Goal: Task Accomplishment & Management: Use online tool/utility

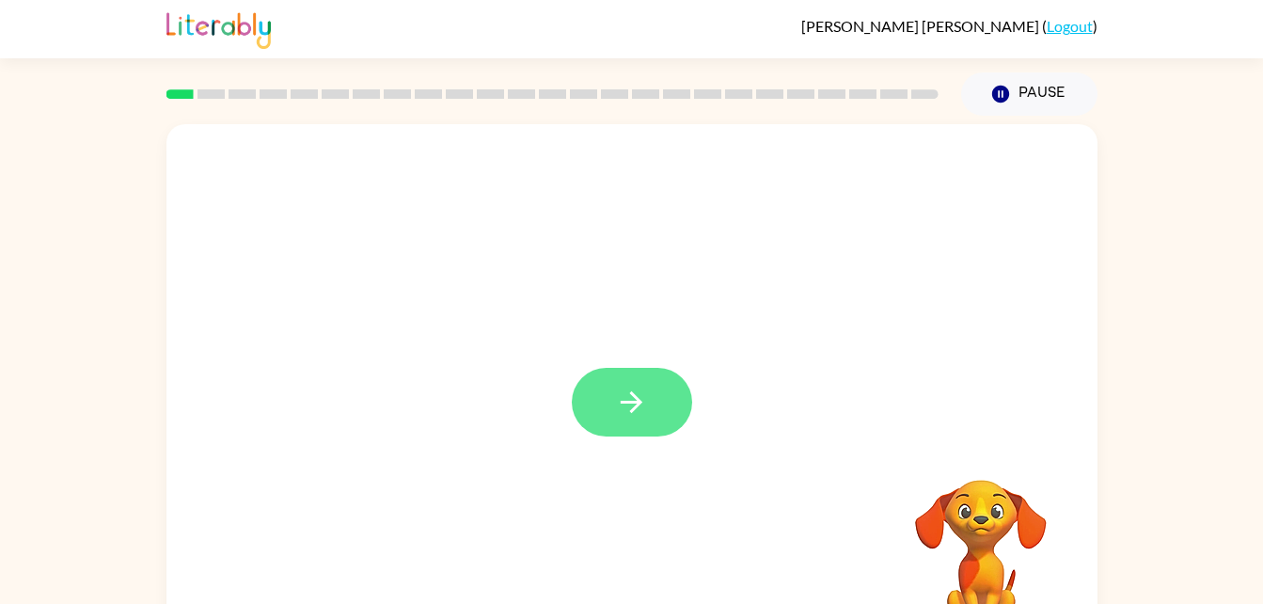
click at [608, 422] on button "button" at bounding box center [632, 402] width 120 height 69
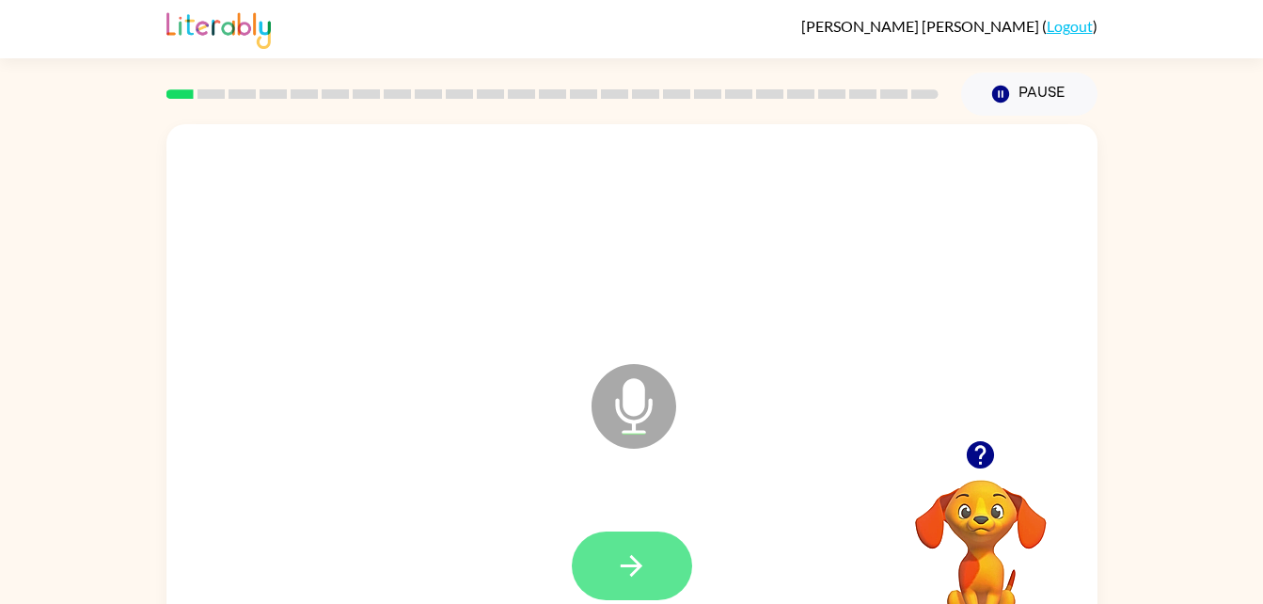
click at [639, 572] on icon "button" at bounding box center [631, 565] width 33 height 33
click at [632, 556] on icon "button" at bounding box center [632, 566] width 22 height 22
click at [622, 570] on icon "button" at bounding box center [631, 565] width 33 height 33
click at [642, 561] on icon "button" at bounding box center [631, 565] width 33 height 33
click at [645, 558] on icon "button" at bounding box center [631, 565] width 33 height 33
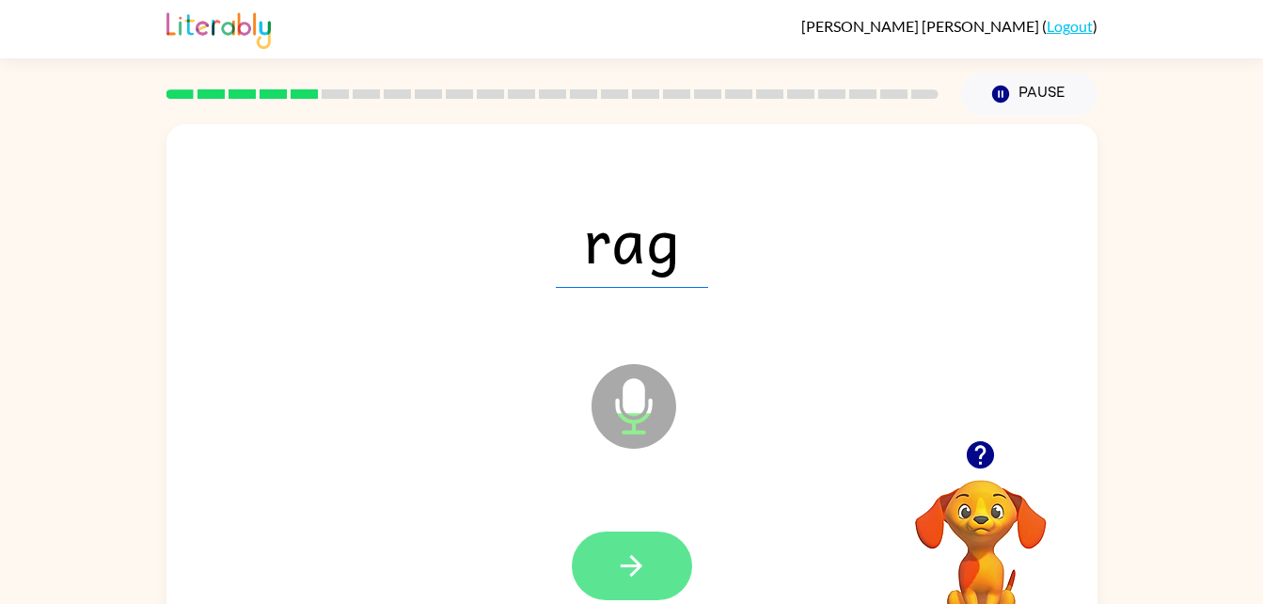
click at [639, 582] on button "button" at bounding box center [632, 565] width 120 height 69
click at [649, 563] on button "button" at bounding box center [632, 565] width 120 height 69
click at [643, 561] on icon "button" at bounding box center [631, 565] width 33 height 33
click at [640, 562] on icon "button" at bounding box center [631, 565] width 33 height 33
click at [643, 560] on icon "button" at bounding box center [631, 565] width 33 height 33
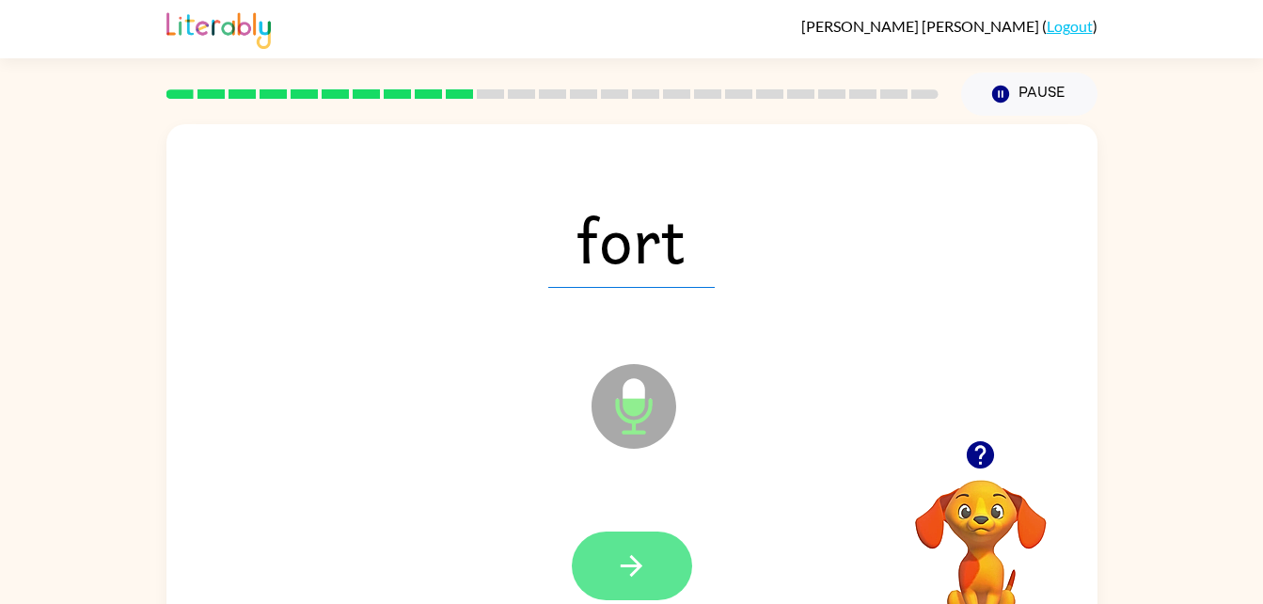
click at [636, 567] on icon "button" at bounding box center [631, 565] width 33 height 33
click at [641, 564] on icon "button" at bounding box center [631, 565] width 33 height 33
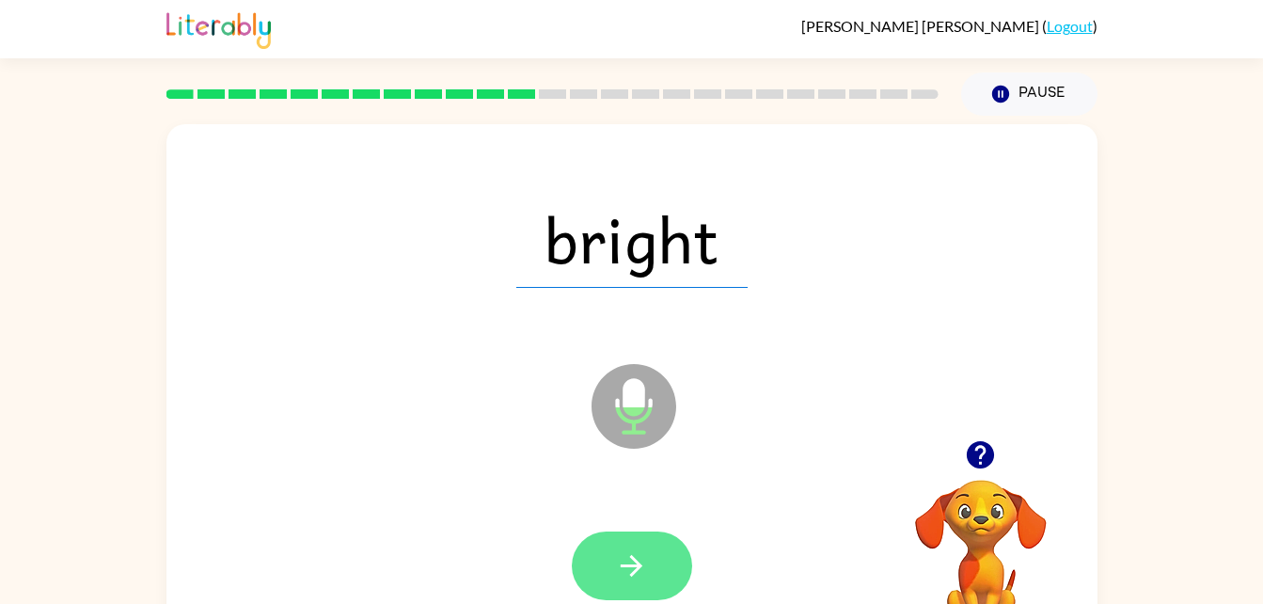
click at [659, 558] on button "button" at bounding box center [632, 565] width 120 height 69
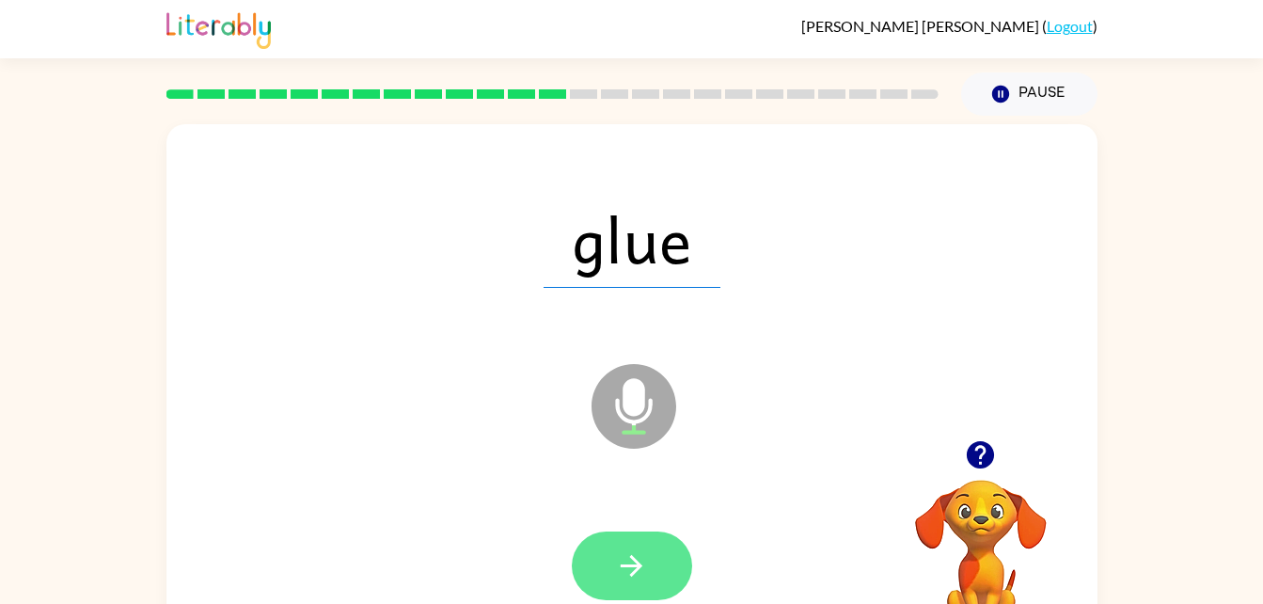
click at [643, 571] on icon "button" at bounding box center [631, 565] width 33 height 33
click at [638, 553] on icon "button" at bounding box center [631, 565] width 33 height 33
click at [639, 567] on icon "button" at bounding box center [632, 566] width 22 height 22
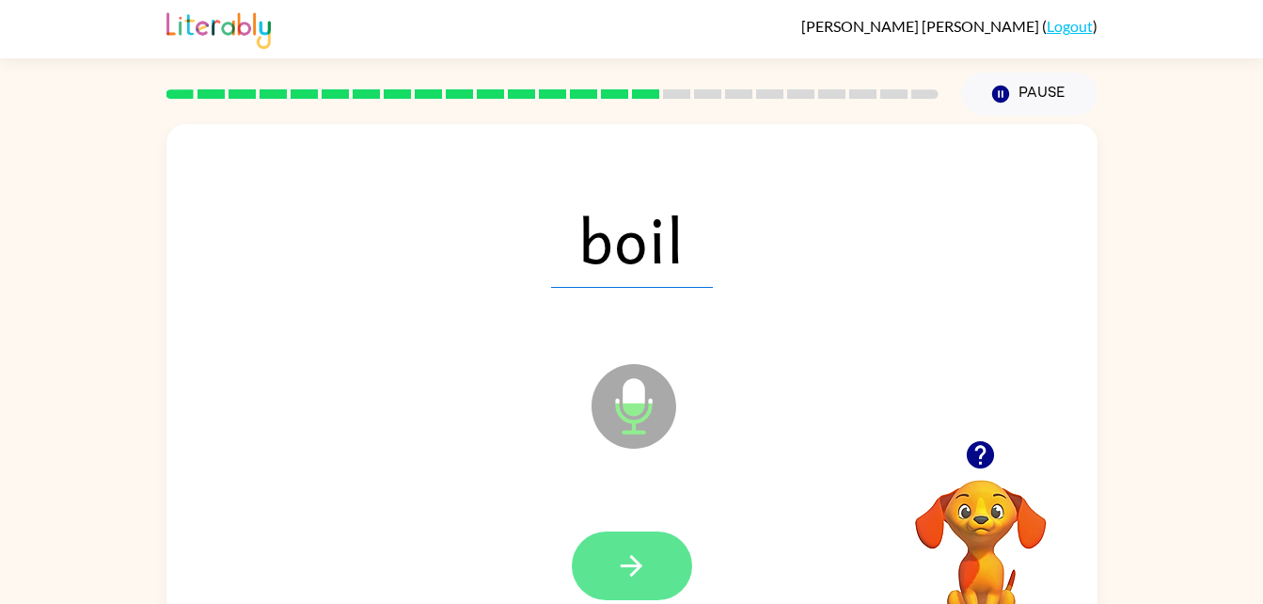
click at [632, 544] on button "button" at bounding box center [632, 565] width 120 height 69
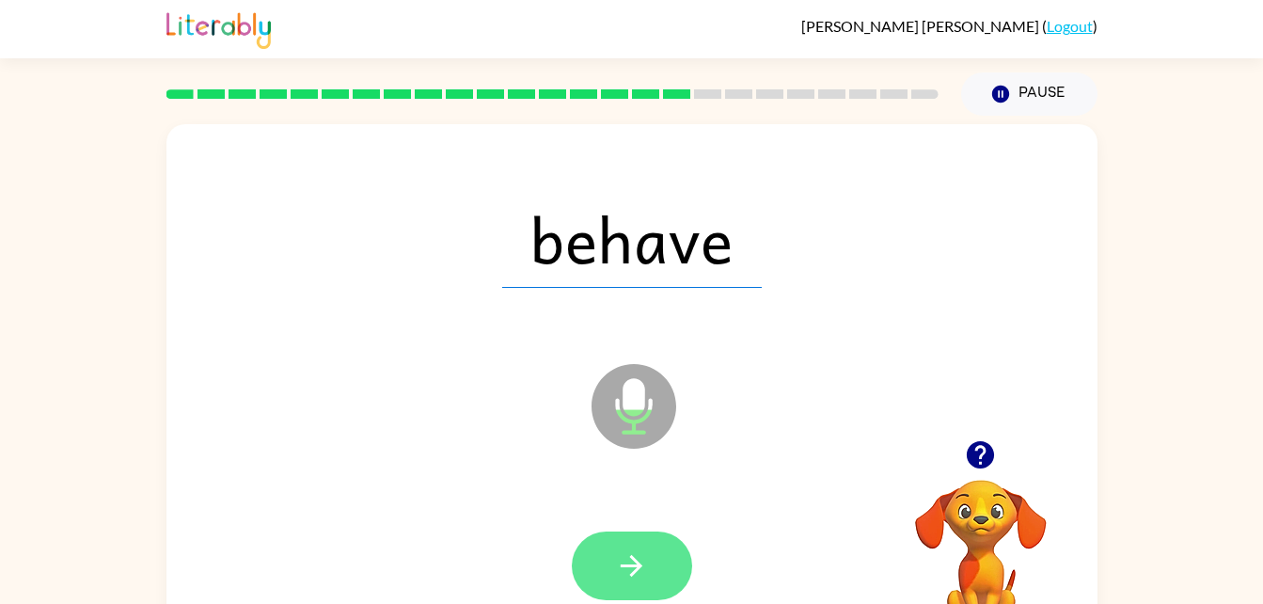
click at [664, 552] on button "button" at bounding box center [632, 565] width 120 height 69
click at [641, 551] on icon "button" at bounding box center [631, 565] width 33 height 33
click at [644, 560] on icon "button" at bounding box center [631, 565] width 33 height 33
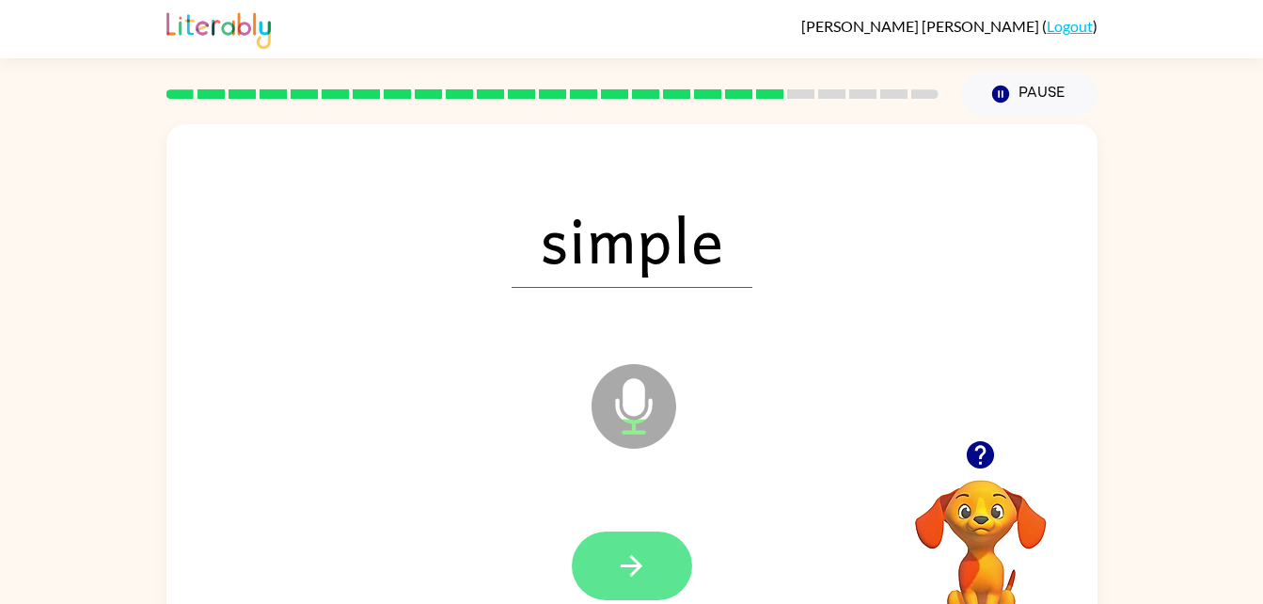
click at [634, 564] on icon "button" at bounding box center [632, 566] width 22 height 22
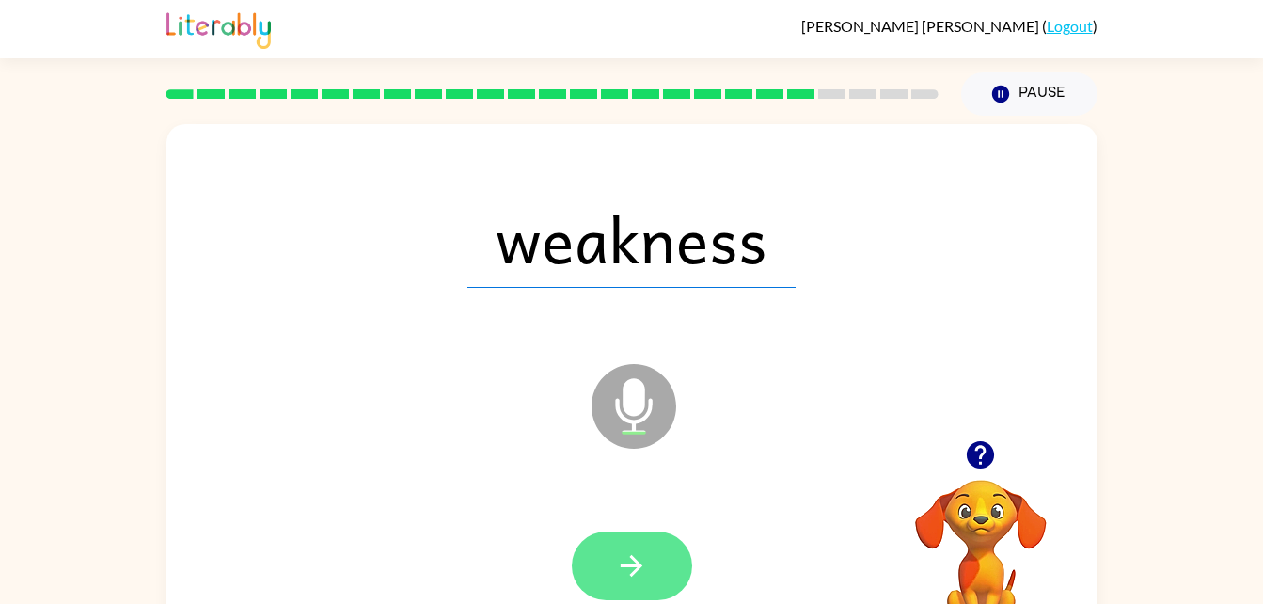
click at [619, 564] on icon "button" at bounding box center [631, 565] width 33 height 33
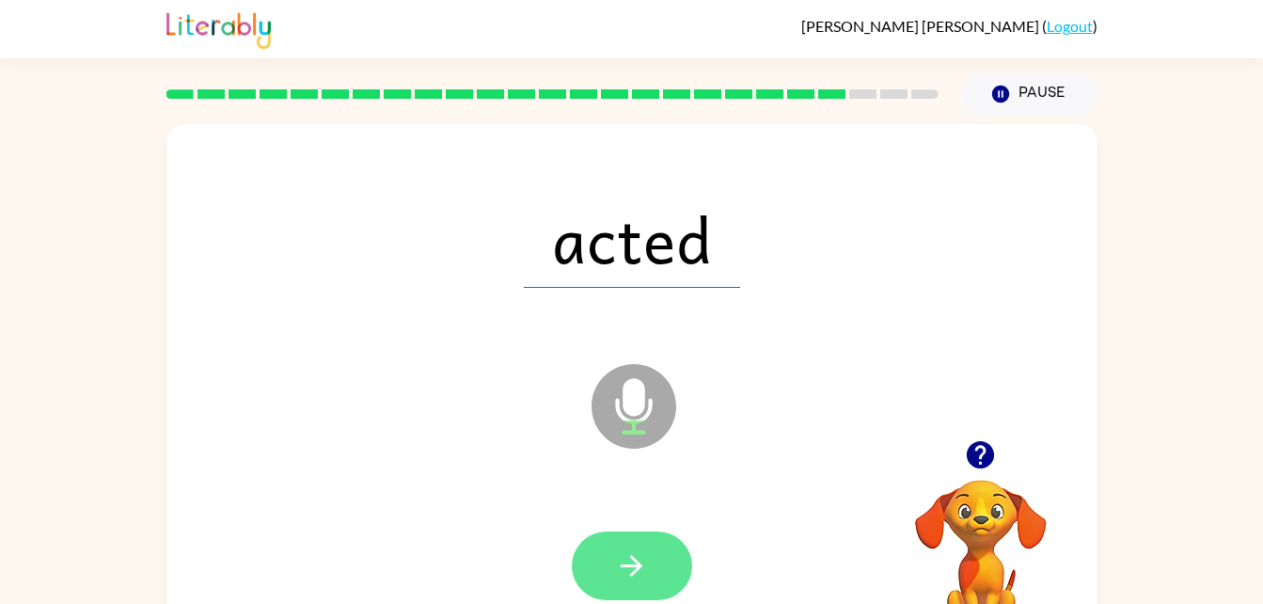
click at [636, 558] on icon "button" at bounding box center [631, 565] width 33 height 33
click at [637, 562] on icon "button" at bounding box center [632, 566] width 22 height 22
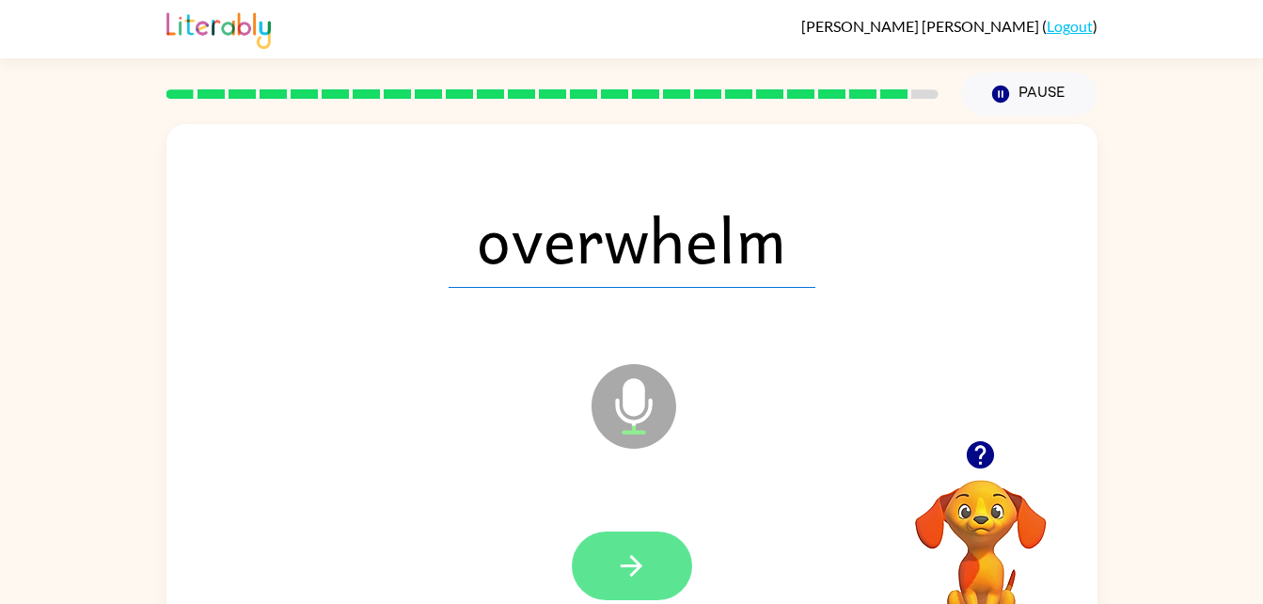
click at [653, 549] on button "button" at bounding box center [632, 565] width 120 height 69
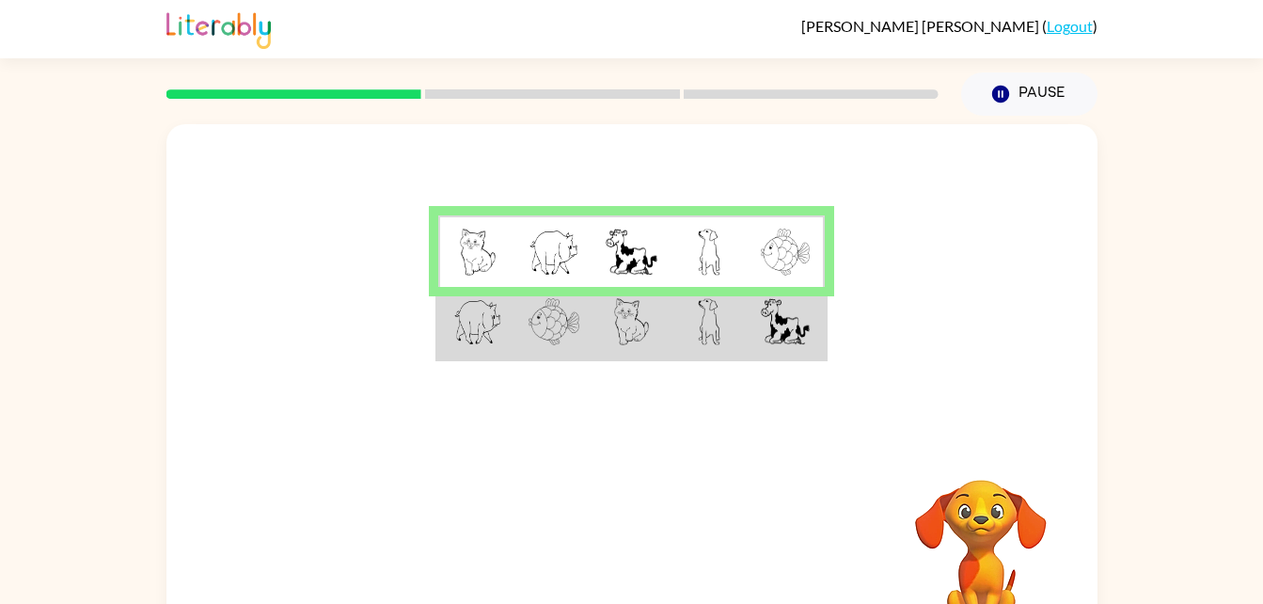
click at [752, 356] on td at bounding box center [786, 323] width 77 height 72
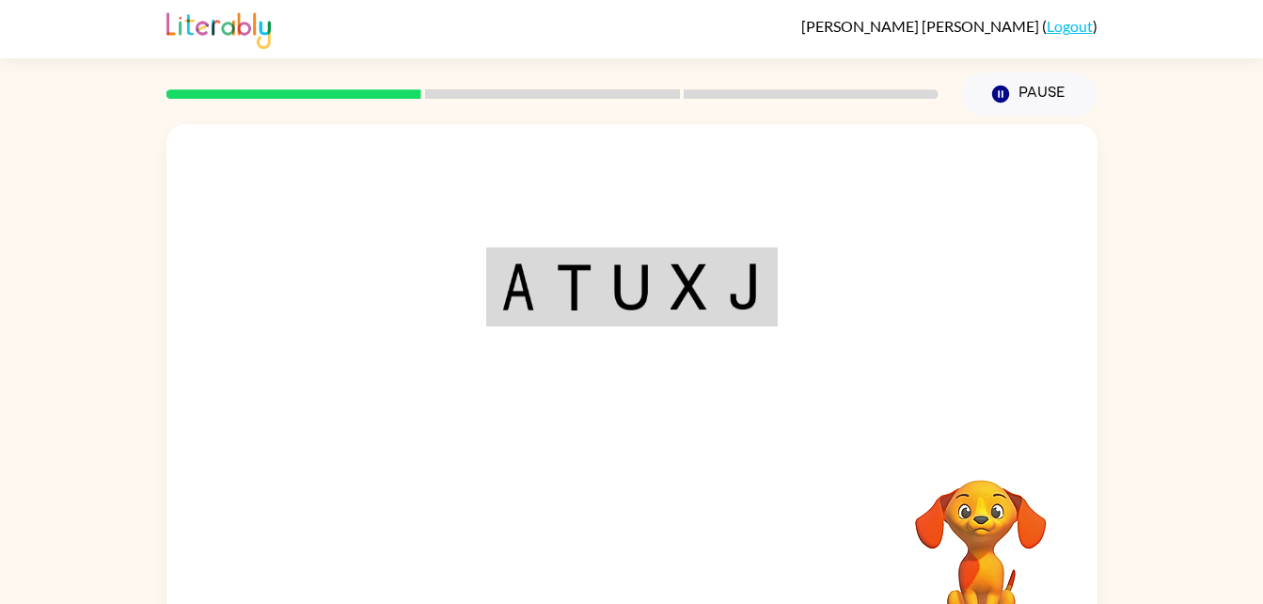
click at [642, 566] on div "Your browser must support playing .mp4 files to use Literably. Please try using…" at bounding box center [631, 392] width 931 height 537
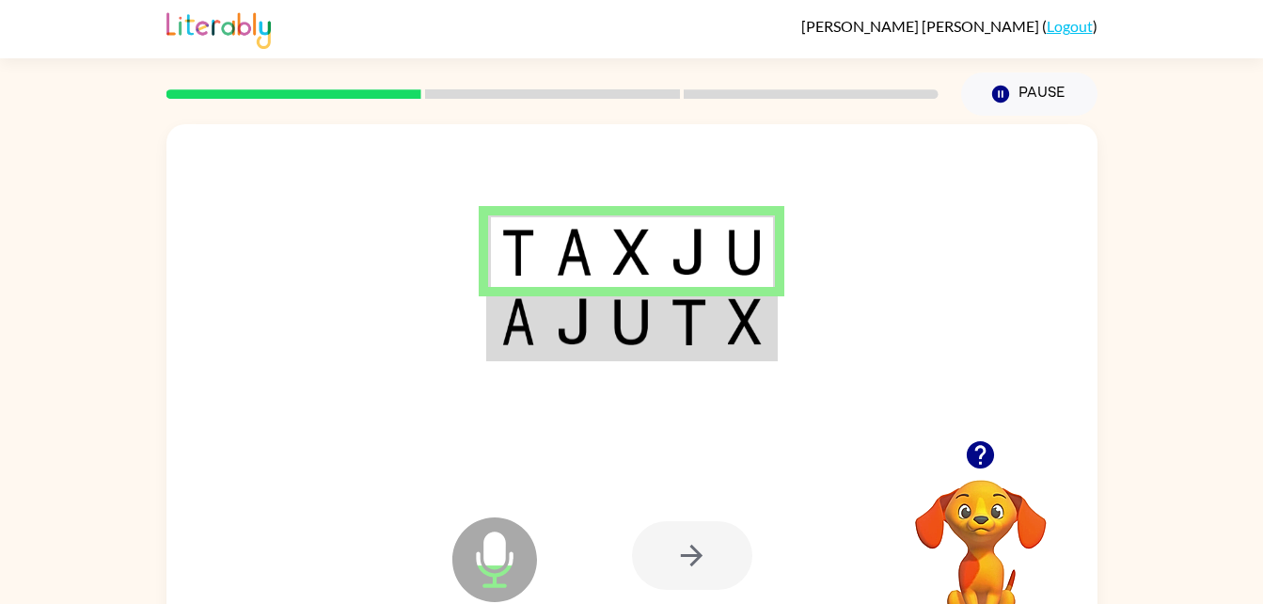
click at [672, 329] on img at bounding box center [688, 321] width 36 height 47
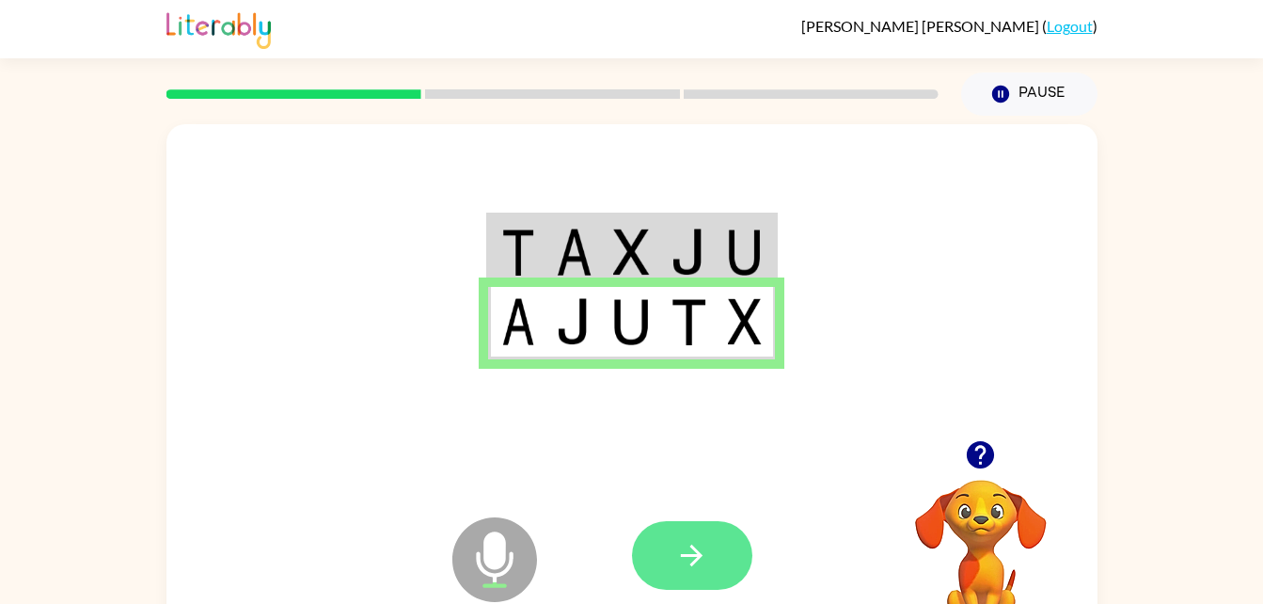
click at [677, 560] on icon "button" at bounding box center [691, 555] width 33 height 33
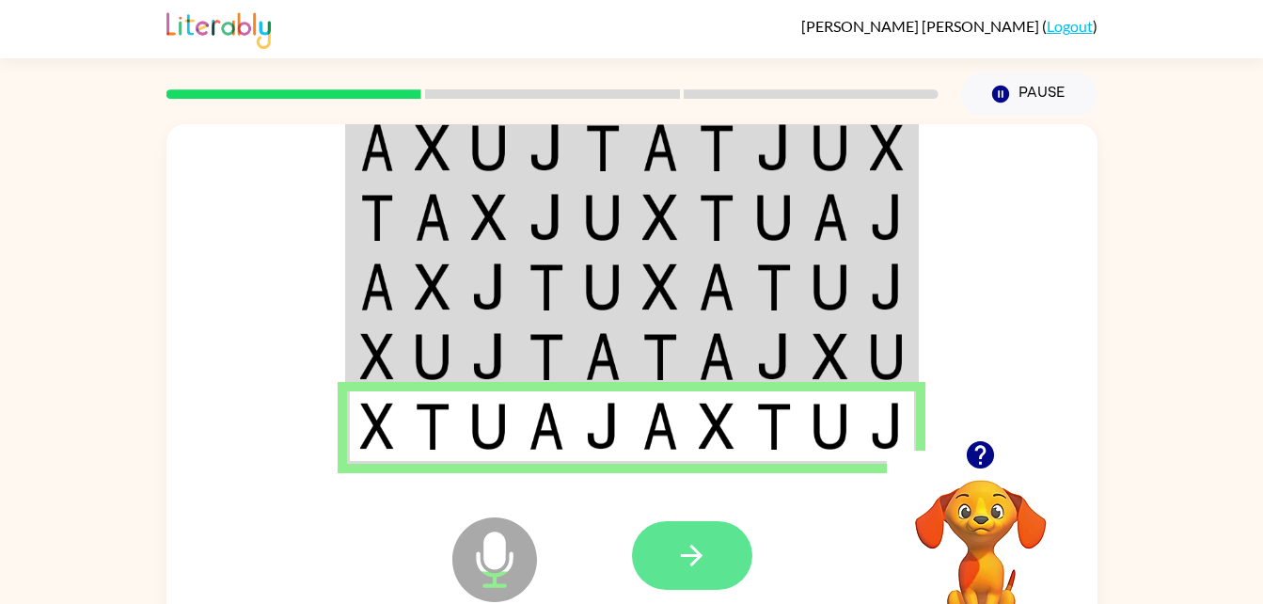
click at [694, 544] on icon "button" at bounding box center [691, 555] width 33 height 33
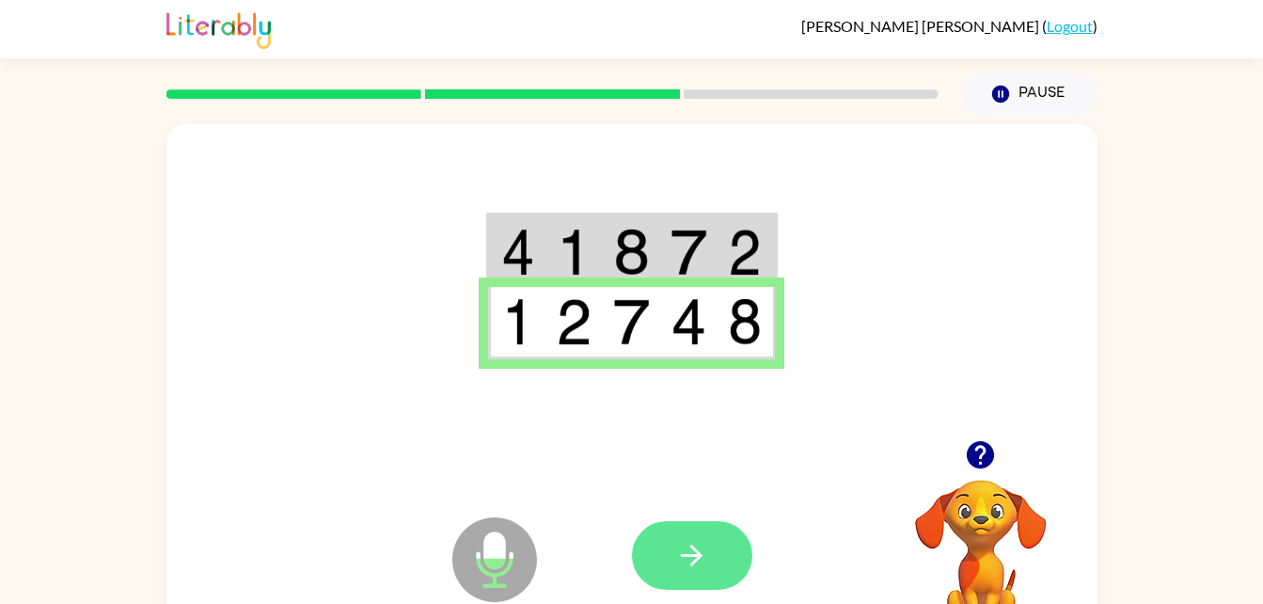
click at [702, 566] on icon "button" at bounding box center [691, 555] width 33 height 33
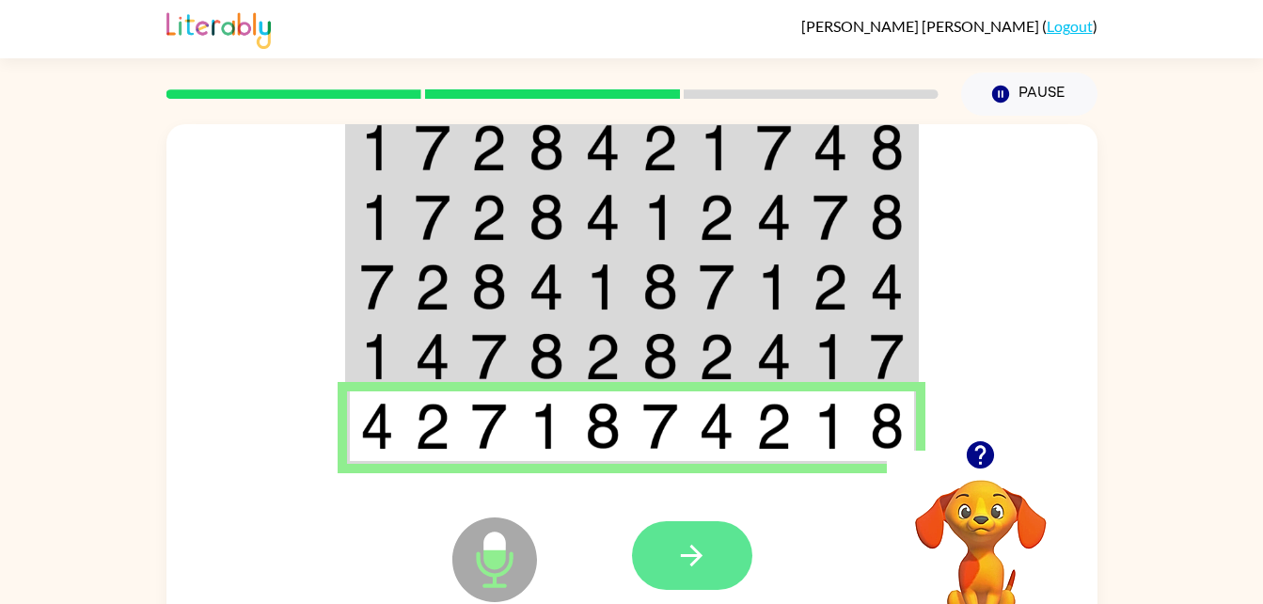
click at [695, 573] on button "button" at bounding box center [692, 555] width 120 height 69
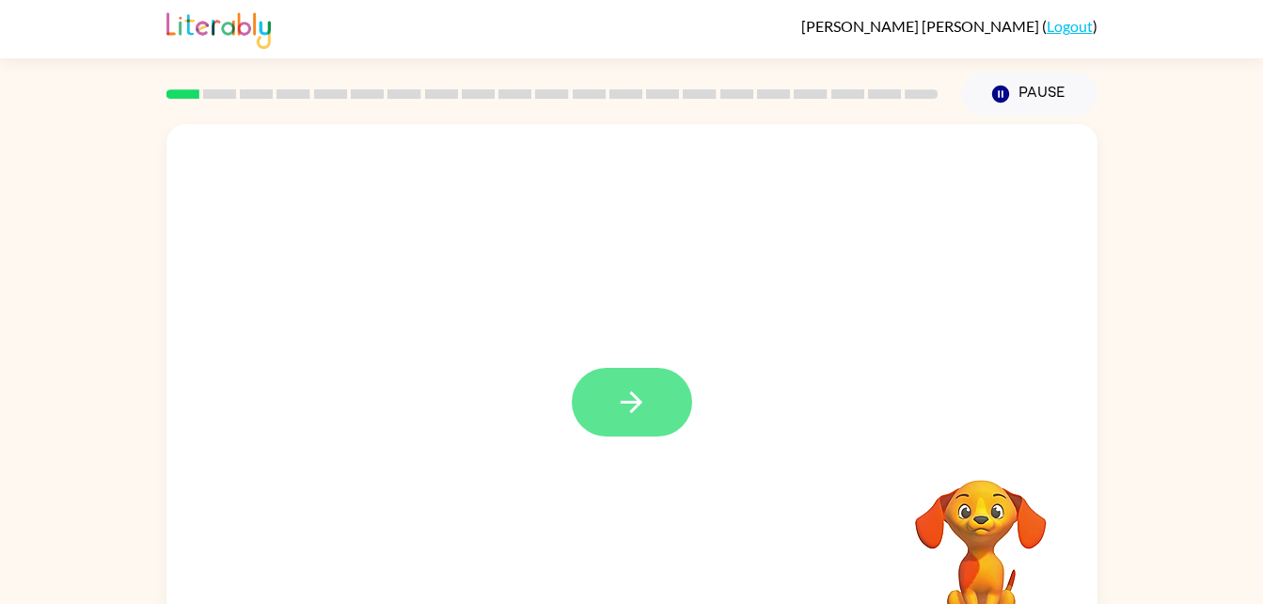
click at [611, 416] on button "button" at bounding box center [632, 402] width 120 height 69
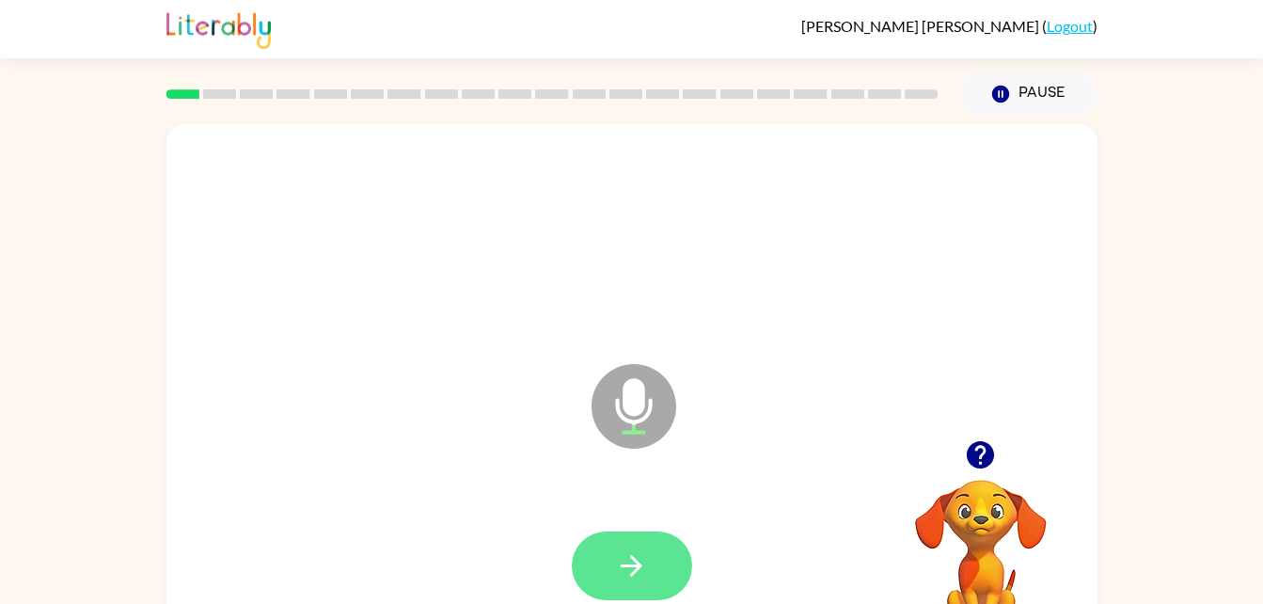
click at [636, 562] on icon "button" at bounding box center [632, 566] width 22 height 22
click at [629, 573] on icon "button" at bounding box center [631, 565] width 33 height 33
click at [638, 563] on icon "button" at bounding box center [632, 566] width 22 height 22
click at [638, 561] on icon "button" at bounding box center [632, 566] width 22 height 22
click at [621, 558] on icon "button" at bounding box center [631, 565] width 33 height 33
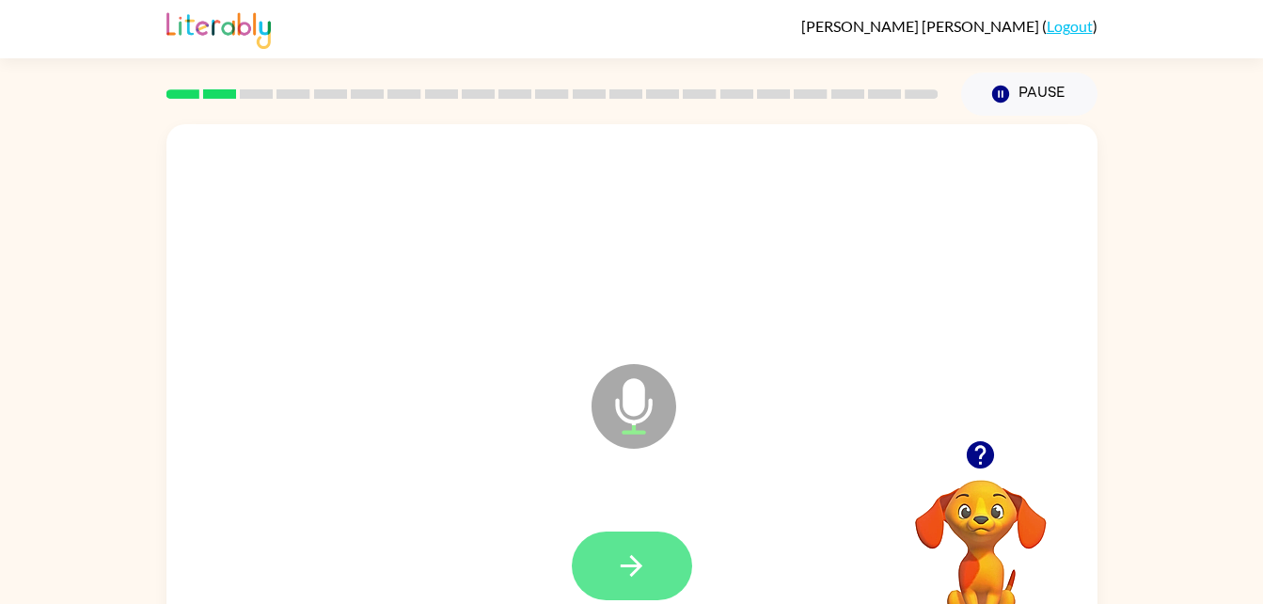
click at [643, 557] on icon "button" at bounding box center [631, 565] width 33 height 33
click at [638, 573] on icon "button" at bounding box center [631, 565] width 33 height 33
click at [618, 566] on icon "button" at bounding box center [631, 565] width 33 height 33
click at [627, 573] on icon "button" at bounding box center [631, 565] width 33 height 33
click at [632, 573] on icon "button" at bounding box center [632, 566] width 22 height 22
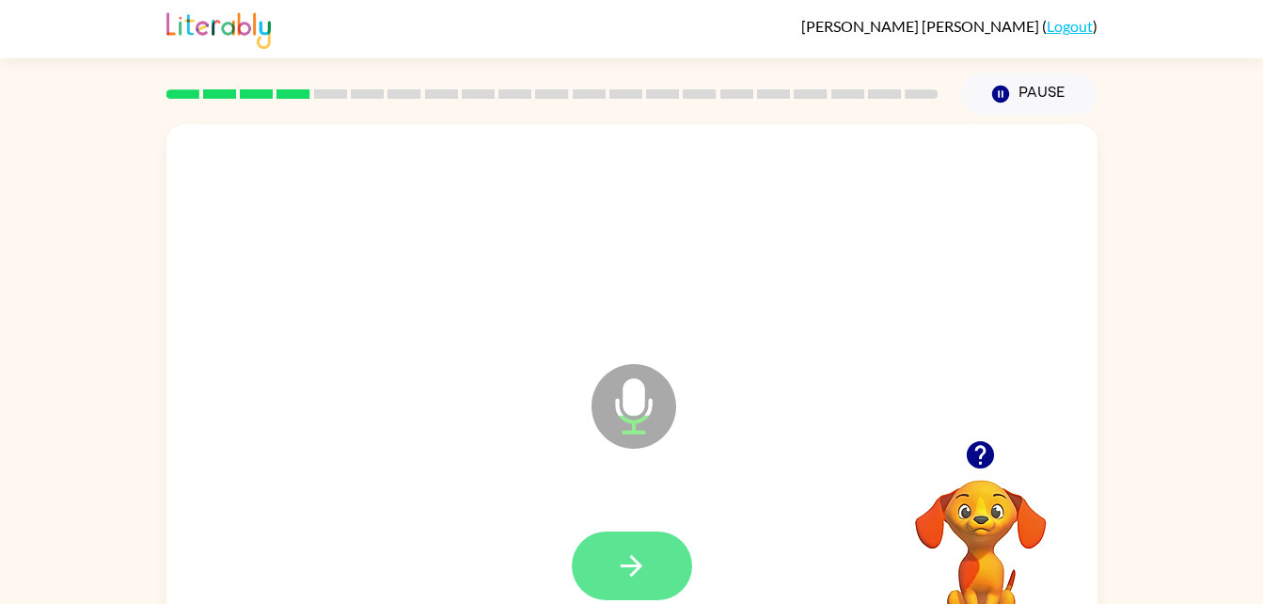
click at [633, 560] on icon "button" at bounding box center [632, 566] width 22 height 22
click at [640, 572] on icon "button" at bounding box center [631, 565] width 33 height 33
click at [634, 560] on icon "button" at bounding box center [632, 566] width 22 height 22
click at [630, 534] on button "button" at bounding box center [632, 565] width 120 height 69
click at [627, 566] on icon "button" at bounding box center [632, 566] width 22 height 22
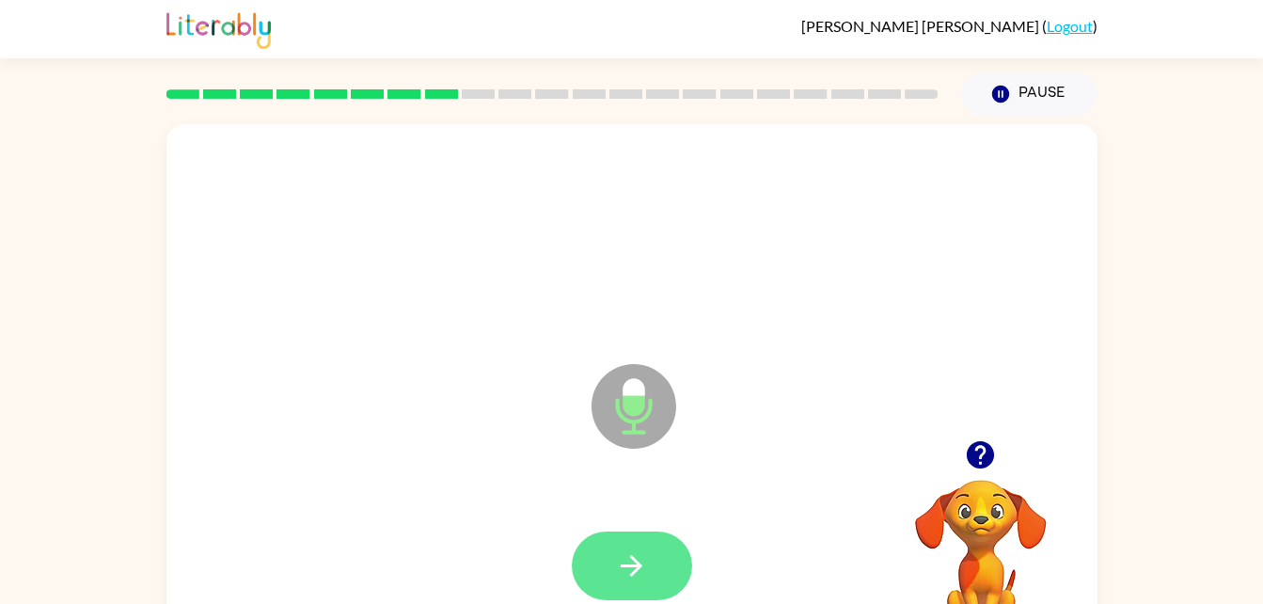
click at [638, 555] on icon "button" at bounding box center [631, 565] width 33 height 33
click at [643, 558] on icon "button" at bounding box center [631, 565] width 33 height 33
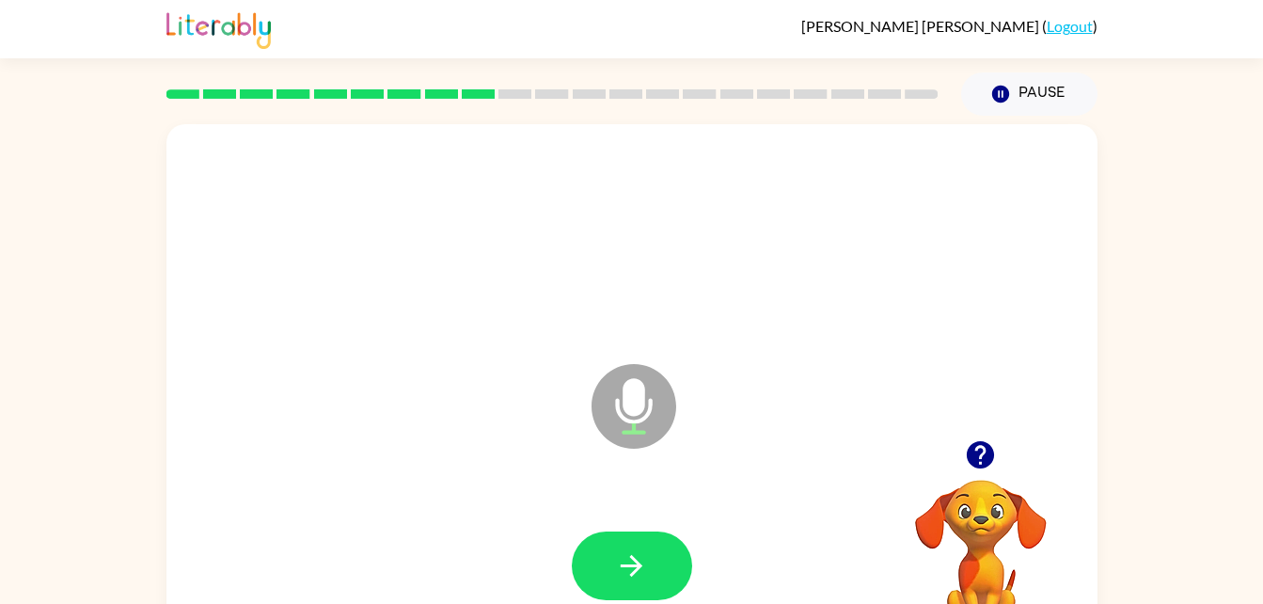
click at [603, 602] on div at bounding box center [631, 566] width 893 height 154
click at [604, 584] on button "button" at bounding box center [632, 565] width 120 height 69
click at [618, 552] on icon "button" at bounding box center [631, 565] width 33 height 33
click at [968, 468] on icon "button" at bounding box center [980, 454] width 33 height 33
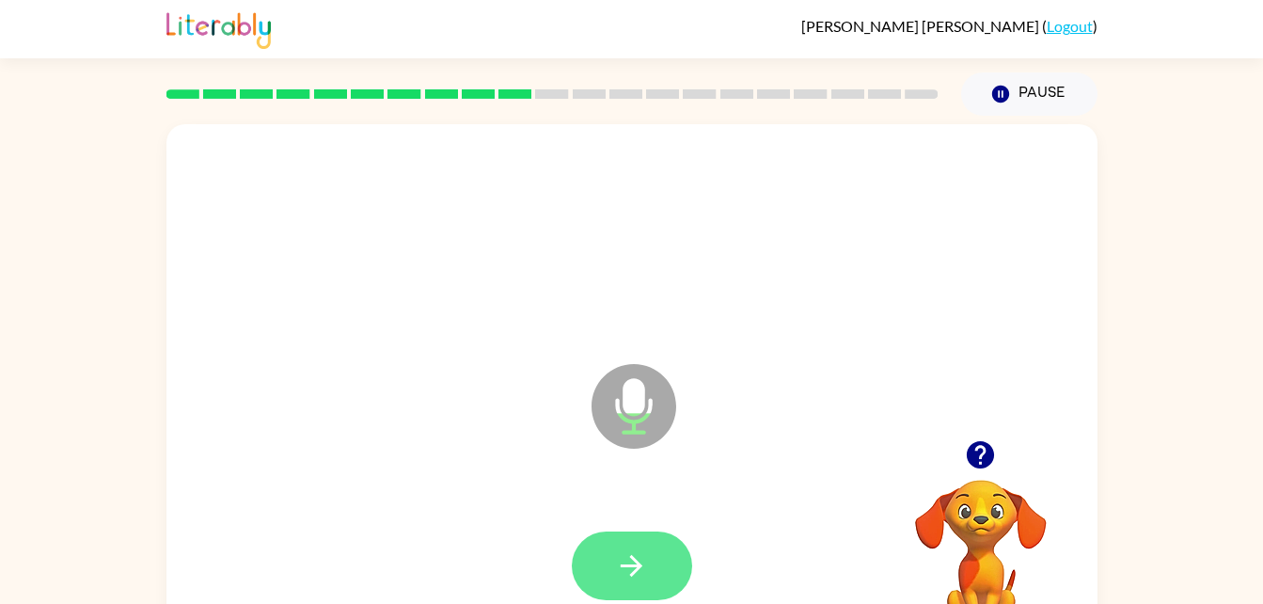
click at [640, 565] on icon "button" at bounding box center [632, 566] width 22 height 22
click at [641, 545] on button "button" at bounding box center [632, 565] width 120 height 69
click at [626, 565] on icon "button" at bounding box center [632, 566] width 22 height 22
click at [617, 579] on icon "button" at bounding box center [631, 565] width 33 height 33
click at [643, 552] on icon "button" at bounding box center [631, 565] width 33 height 33
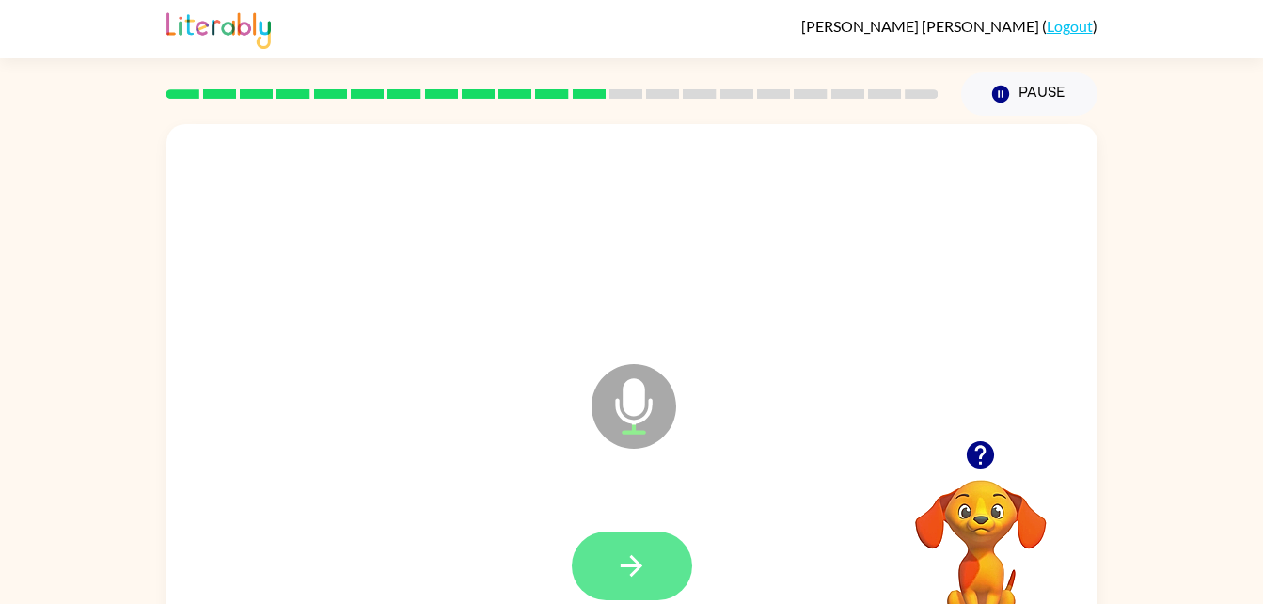
click at [623, 576] on icon "button" at bounding box center [631, 565] width 33 height 33
click at [643, 581] on icon "button" at bounding box center [631, 565] width 33 height 33
click at [655, 562] on button "button" at bounding box center [632, 565] width 120 height 69
click at [639, 538] on button "button" at bounding box center [632, 565] width 120 height 69
click at [630, 554] on icon "button" at bounding box center [631, 565] width 33 height 33
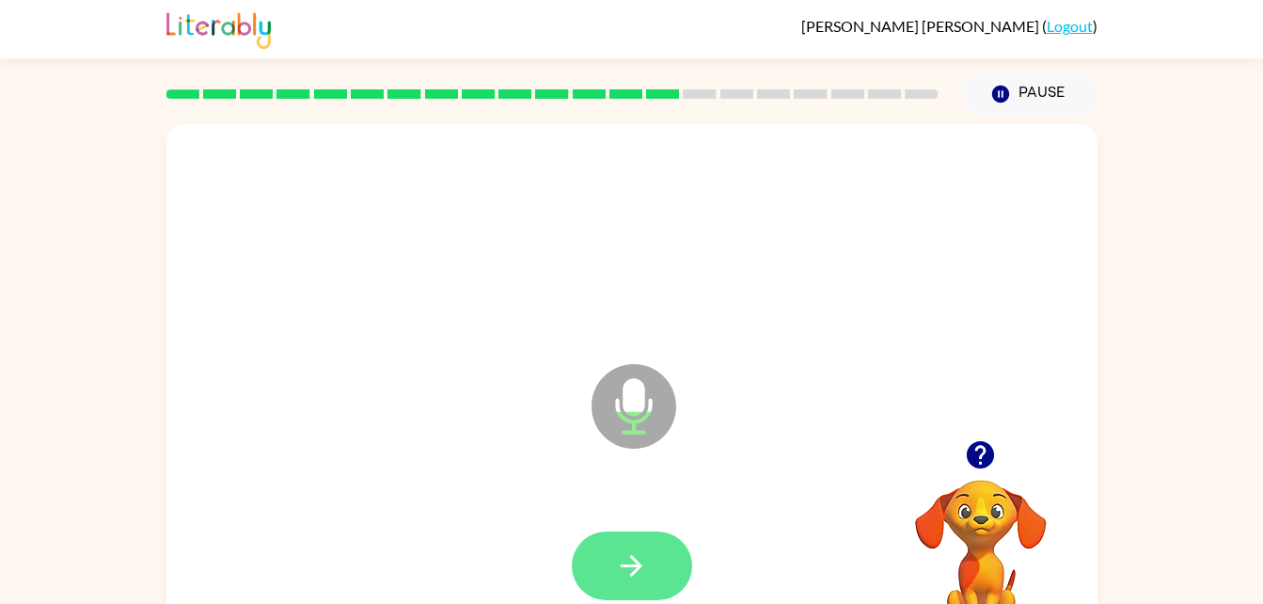
click at [628, 573] on icon "button" at bounding box center [631, 565] width 33 height 33
click at [639, 567] on icon "button" at bounding box center [632, 566] width 22 height 22
click at [592, 568] on button "button" at bounding box center [632, 565] width 120 height 69
click at [638, 561] on icon "button" at bounding box center [632, 566] width 22 height 22
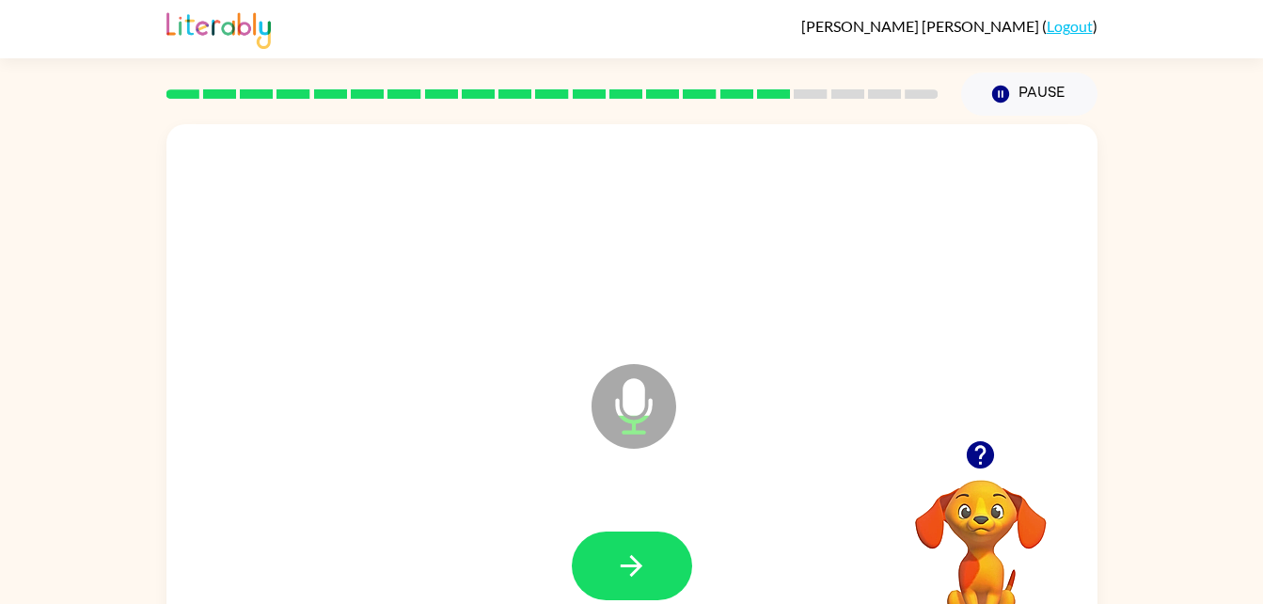
click at [966, 479] on div at bounding box center [981, 455] width 188 height 48
click at [981, 444] on icon "button" at bounding box center [980, 454] width 27 height 27
click at [625, 547] on button "button" at bounding box center [632, 565] width 120 height 69
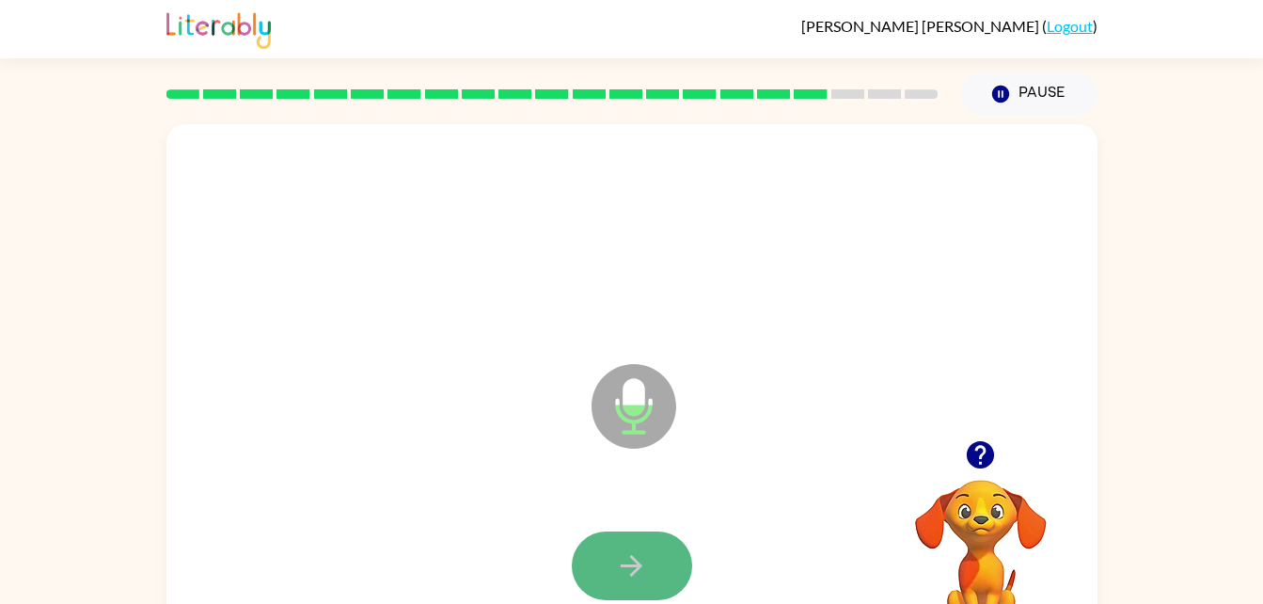
click at [632, 549] on icon "button" at bounding box center [631, 565] width 33 height 33
click at [628, 575] on icon "button" at bounding box center [631, 565] width 33 height 33
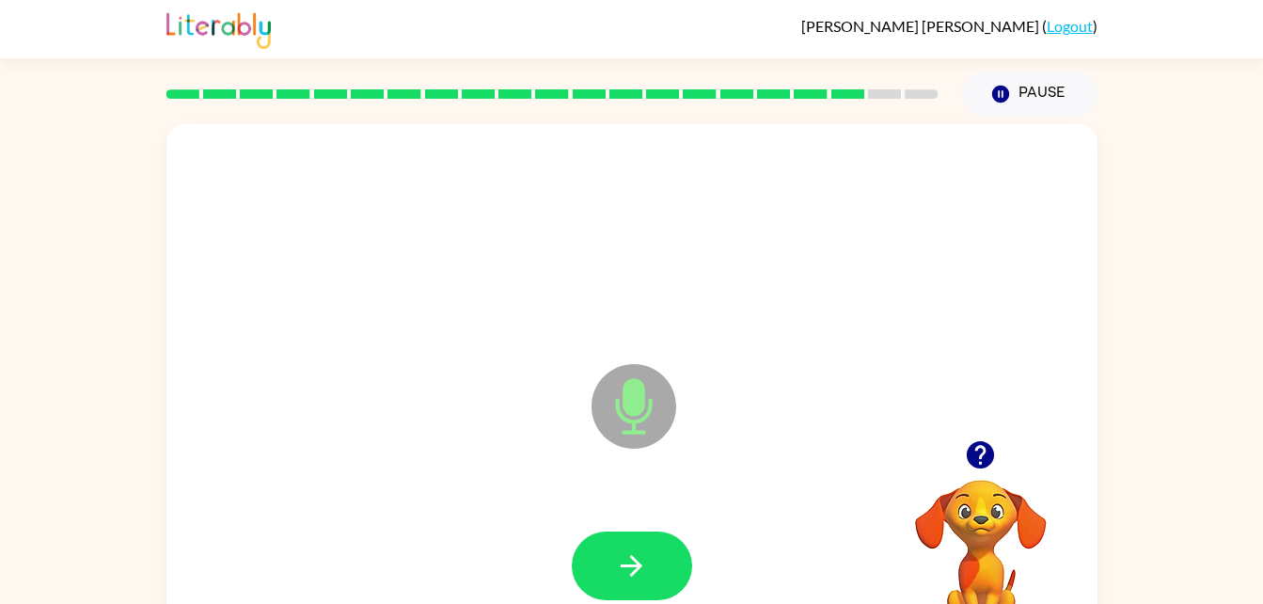
click at [628, 575] on icon "button" at bounding box center [631, 565] width 33 height 33
click at [620, 577] on icon "button" at bounding box center [631, 565] width 33 height 33
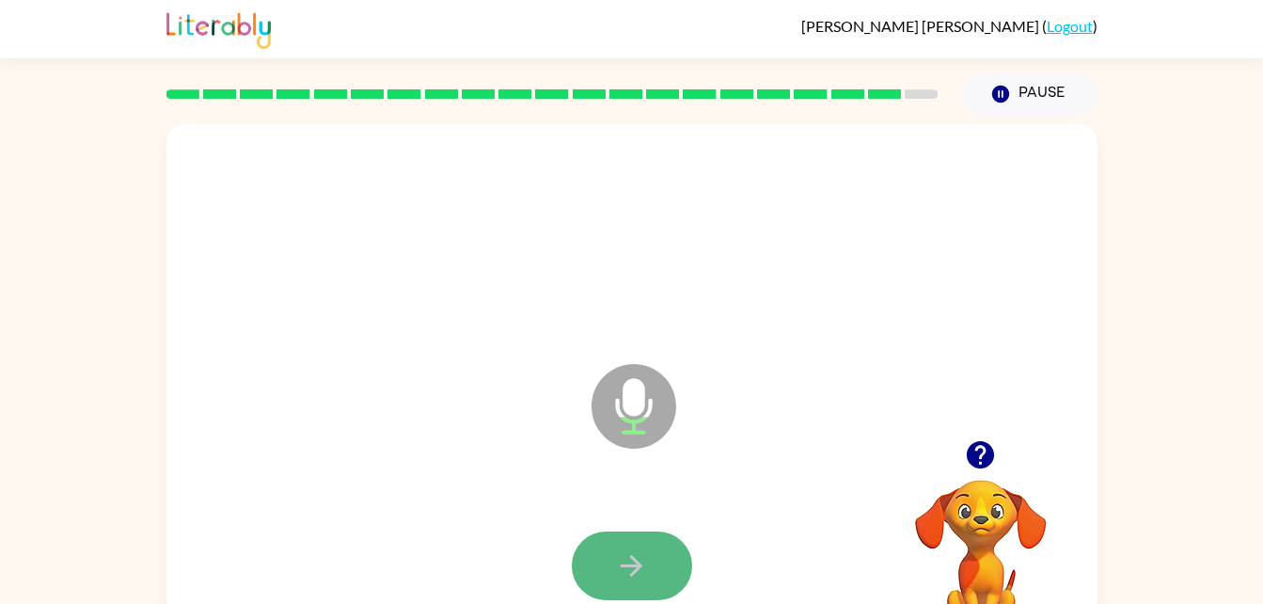
click at [620, 577] on icon "button" at bounding box center [631, 565] width 33 height 33
